Goal: Check status: Check status

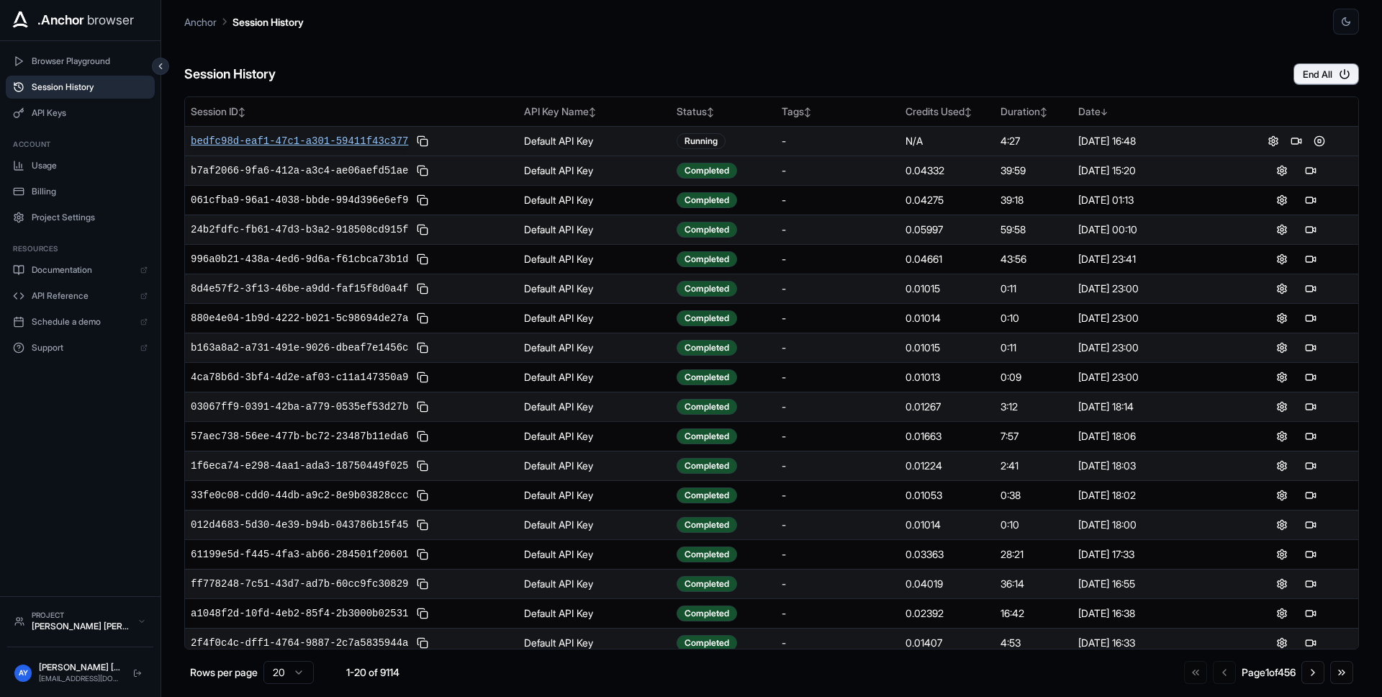
click at [348, 135] on span "bedfc98d-eaf1-47c1-a301-59411f43c377" at bounding box center [299, 141] width 217 height 14
click at [425, 144] on button at bounding box center [422, 140] width 17 height 17
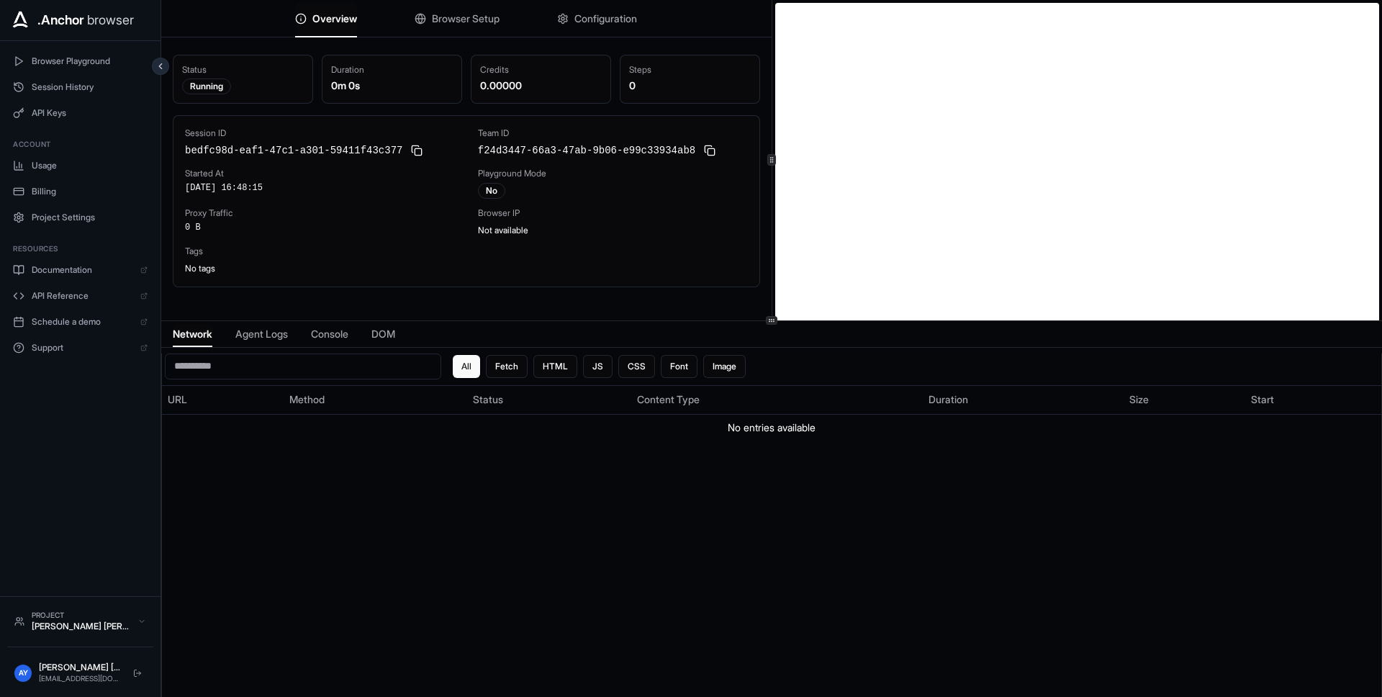
scroll to position [3, 0]
